Goal: Task Accomplishment & Management: Manage account settings

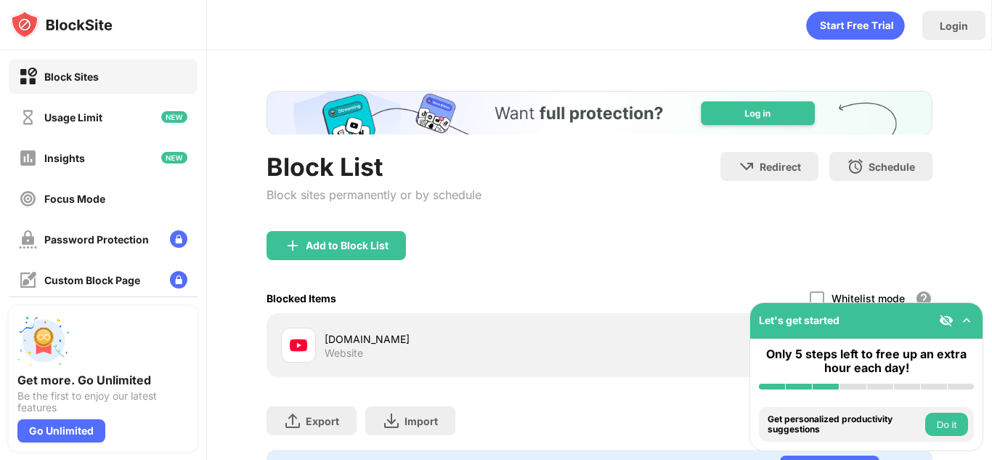
scroll to position [82, 0]
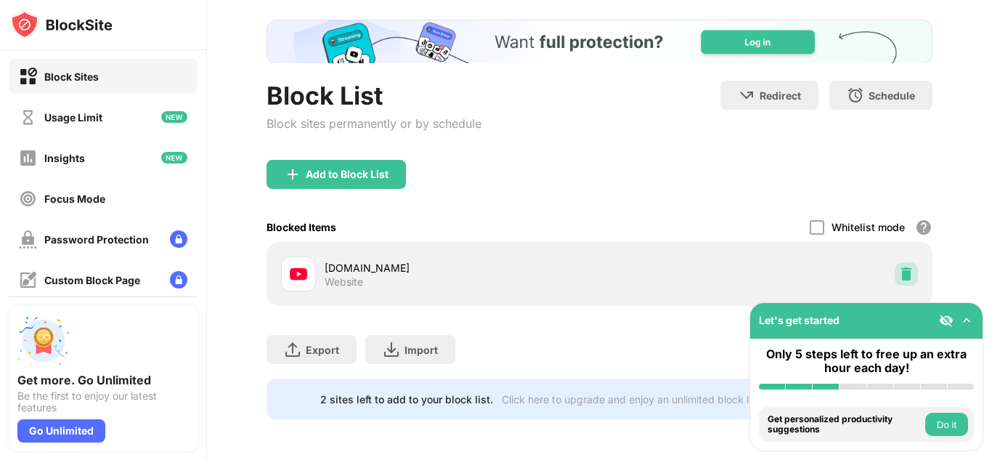
click at [899, 267] on img at bounding box center [906, 274] width 15 height 15
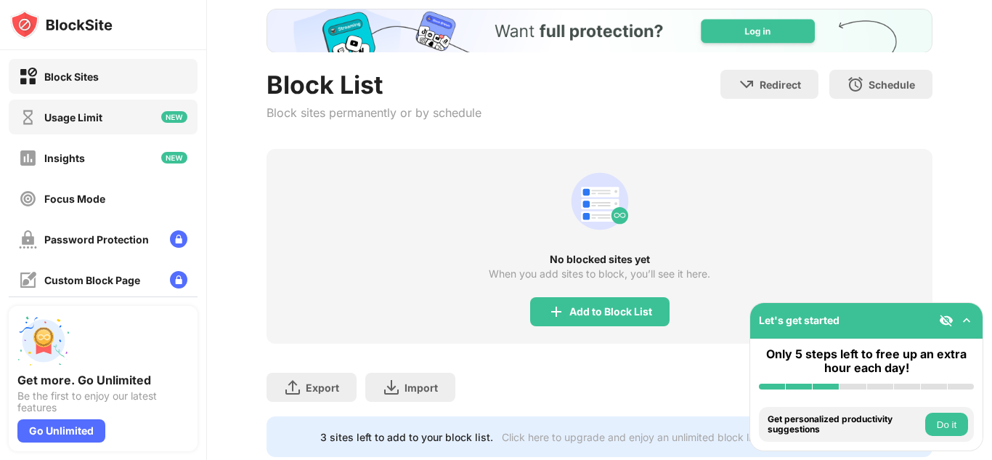
click at [86, 115] on div "Usage Limit" at bounding box center [73, 117] width 58 height 12
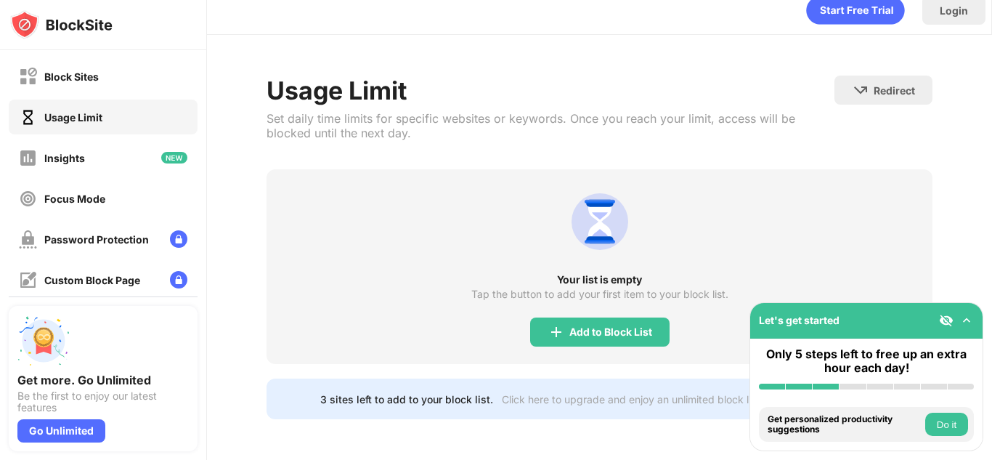
click at [515, 308] on div "Your list is empty Tap the button to add your first item to your block list. Ad…" at bounding box center [600, 266] width 666 height 195
click at [551, 328] on img at bounding box center [556, 331] width 17 height 17
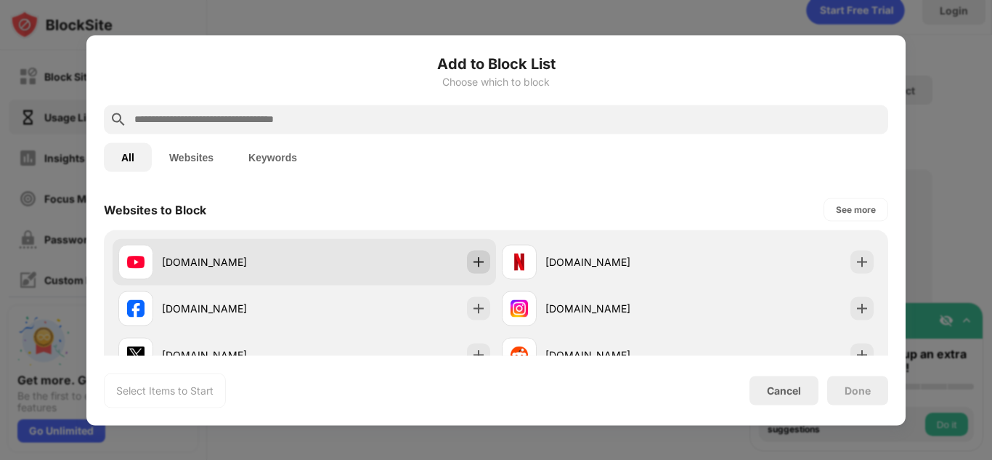
click at [476, 266] on img at bounding box center [478, 261] width 15 height 15
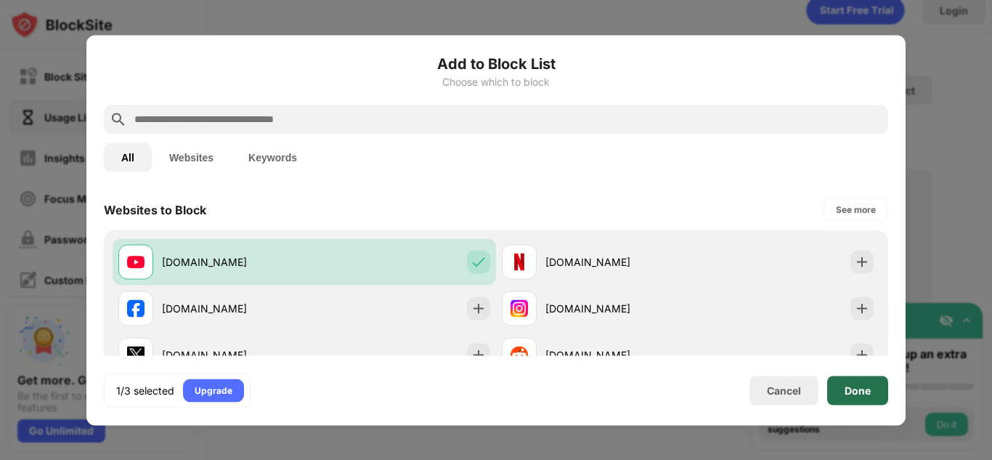
click at [868, 378] on div "Done" at bounding box center [857, 390] width 61 height 29
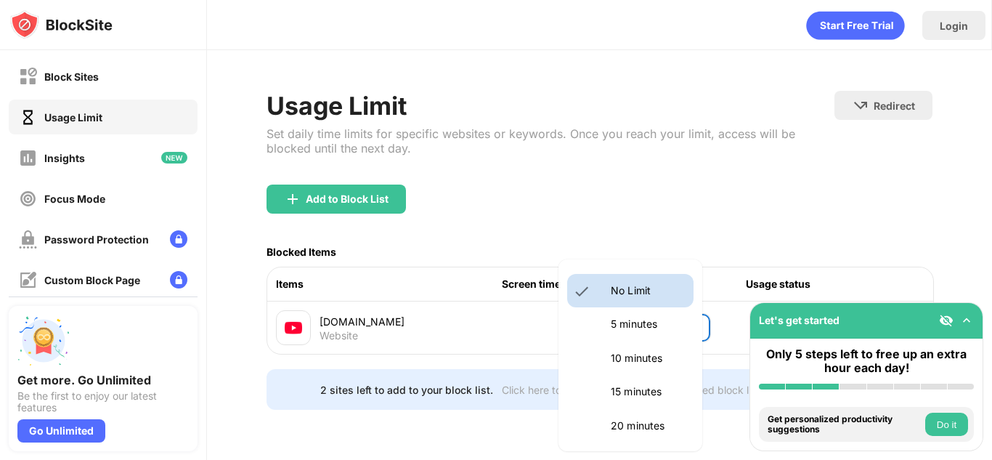
click at [651, 320] on body "Block Sites Usage Limit Insights Focus Mode Password Protection Custom Block Pa…" at bounding box center [496, 230] width 992 height 460
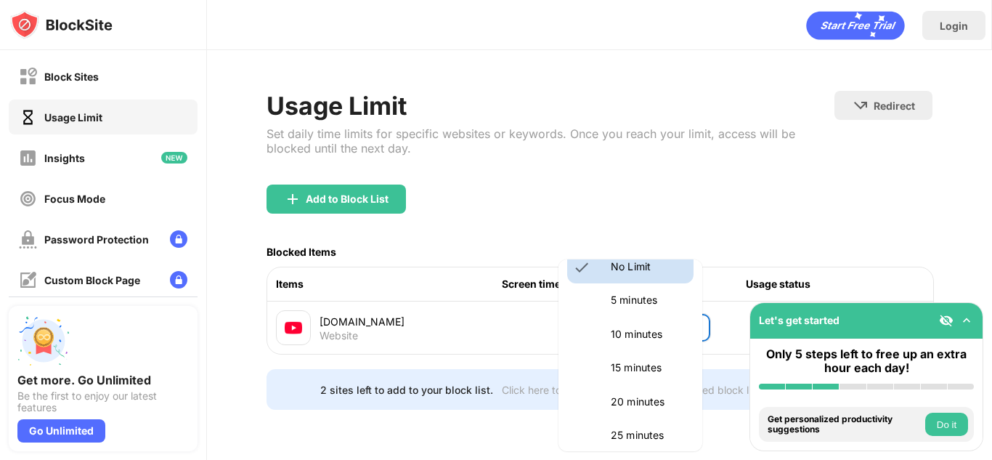
scroll to position [25, 0]
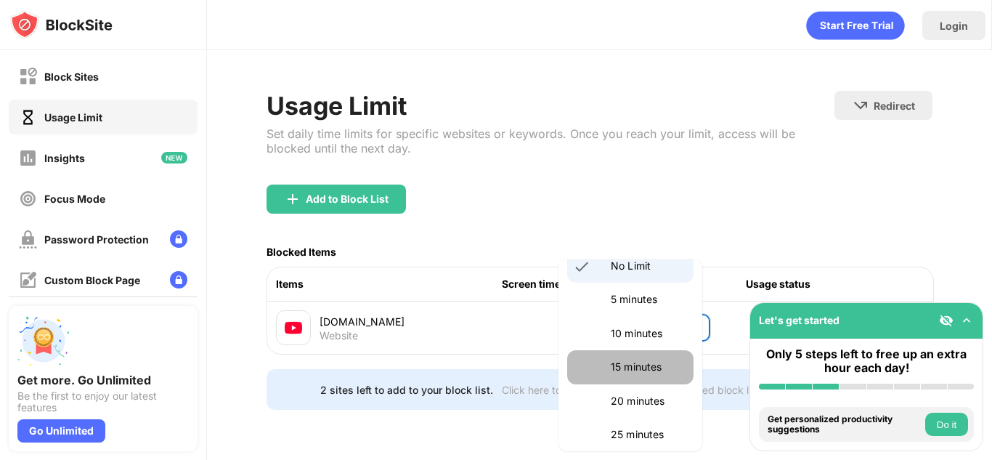
click at [643, 381] on li "15 minutes" at bounding box center [630, 366] width 126 height 33
type input "**"
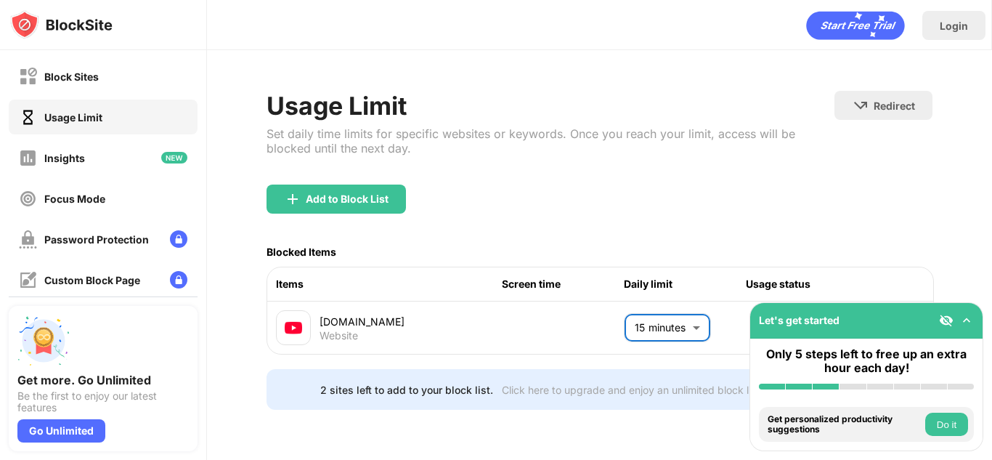
scroll to position [7, 0]
click at [966, 323] on img at bounding box center [967, 320] width 15 height 15
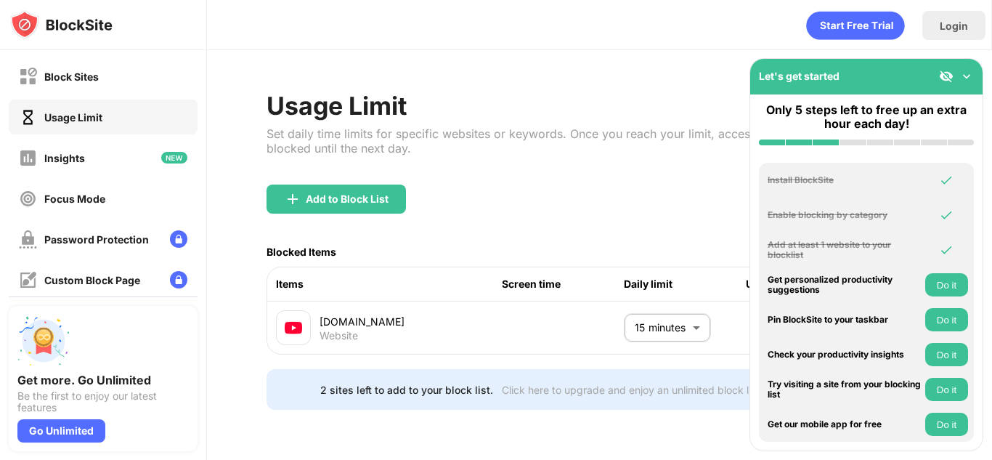
click at [644, 150] on div "Usage Limit Set daily time limits for specific websites or keywords. Once you r…" at bounding box center [551, 138] width 568 height 94
